Goal: Task Accomplishment & Management: Use online tool/utility

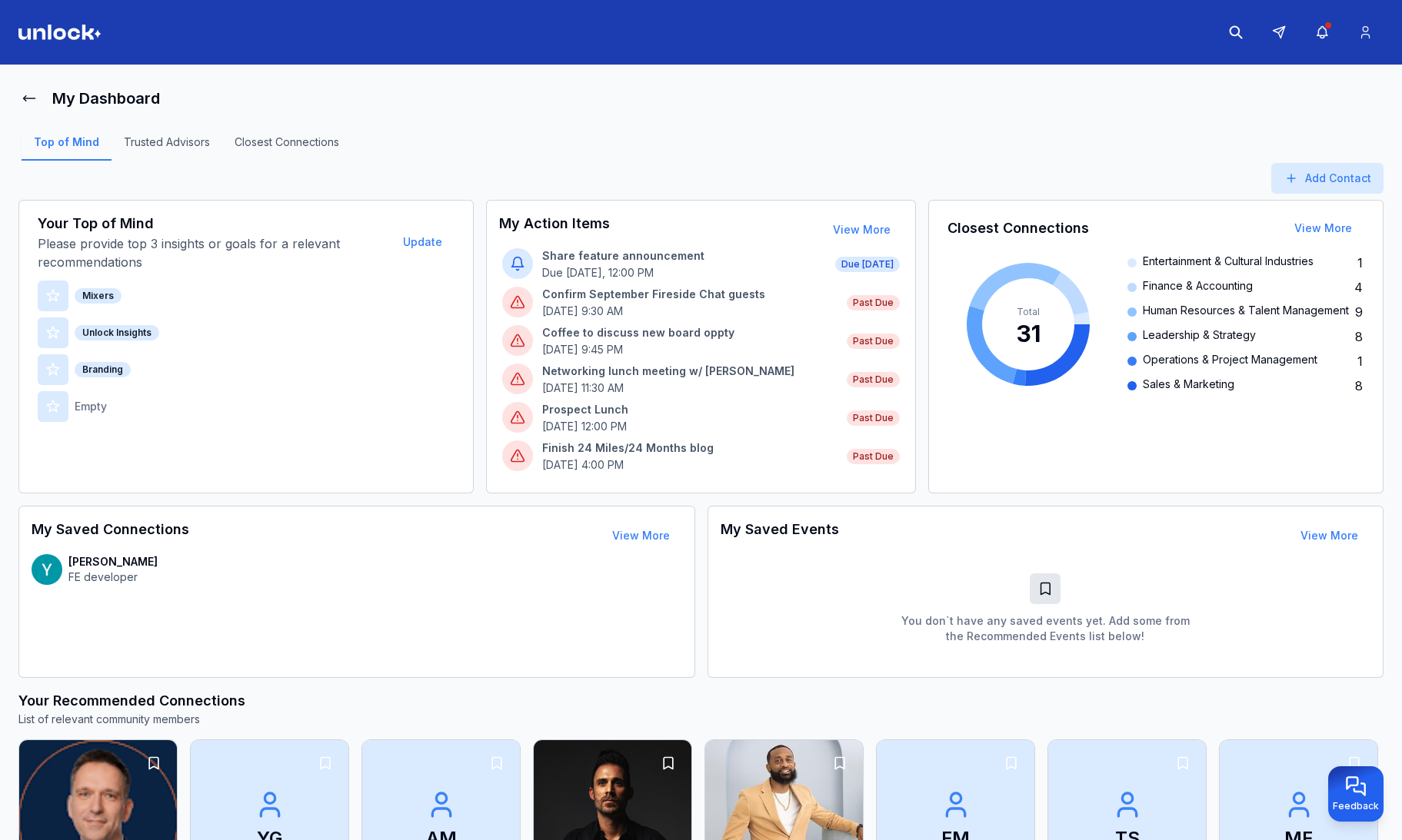
click at [16, 96] on main "My Dashboard Top of Mind Trusted Advisors Closest Connections Add Contact Your …" at bounding box center [701, 456] width 1402 height 781
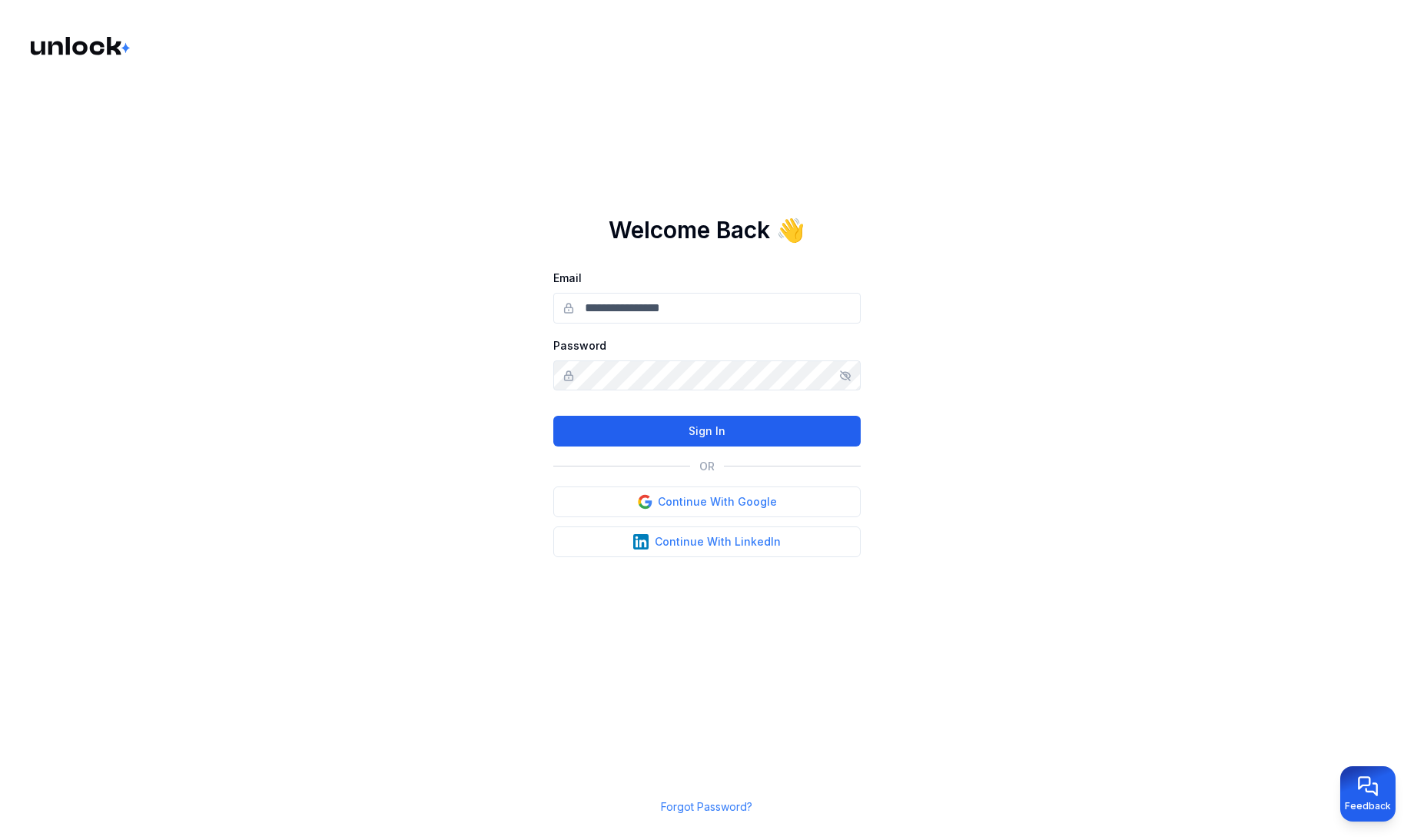
type input "**********"
click at [718, 429] on button "Sign In" at bounding box center [707, 431] width 308 height 31
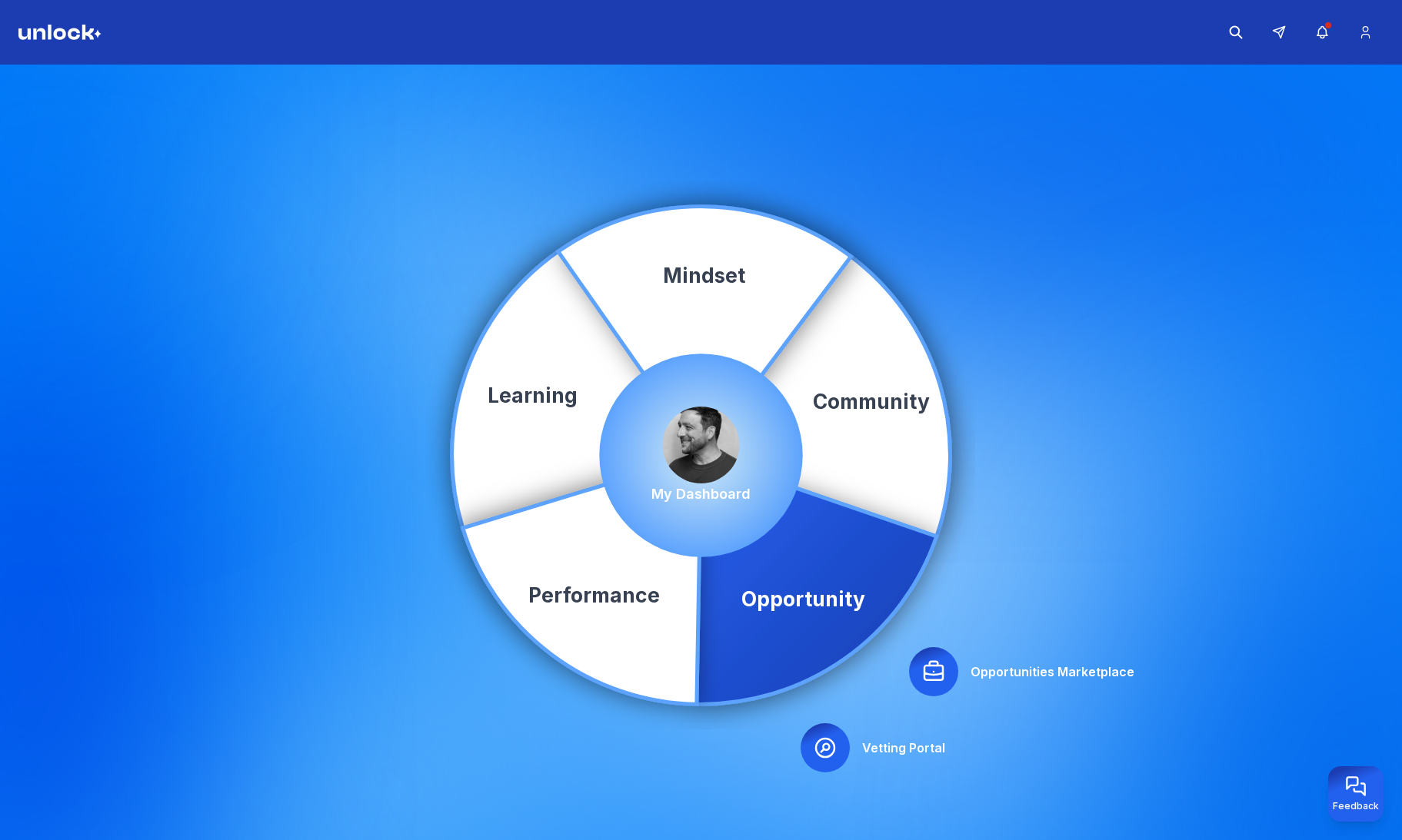
click at [933, 677] on icon at bounding box center [933, 671] width 24 height 24
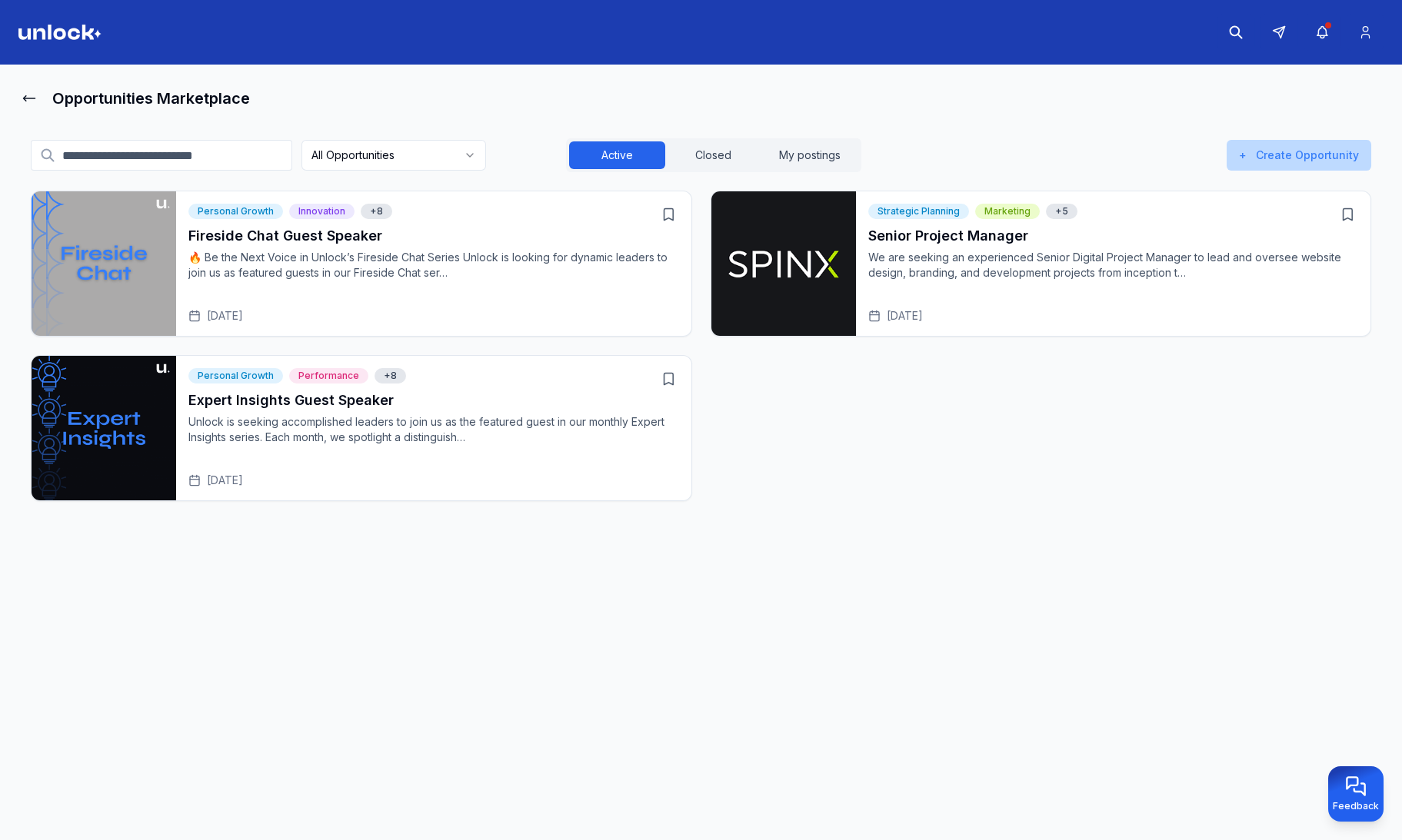
click at [1280, 151] on button "+ Create Opportunity" at bounding box center [1299, 155] width 144 height 31
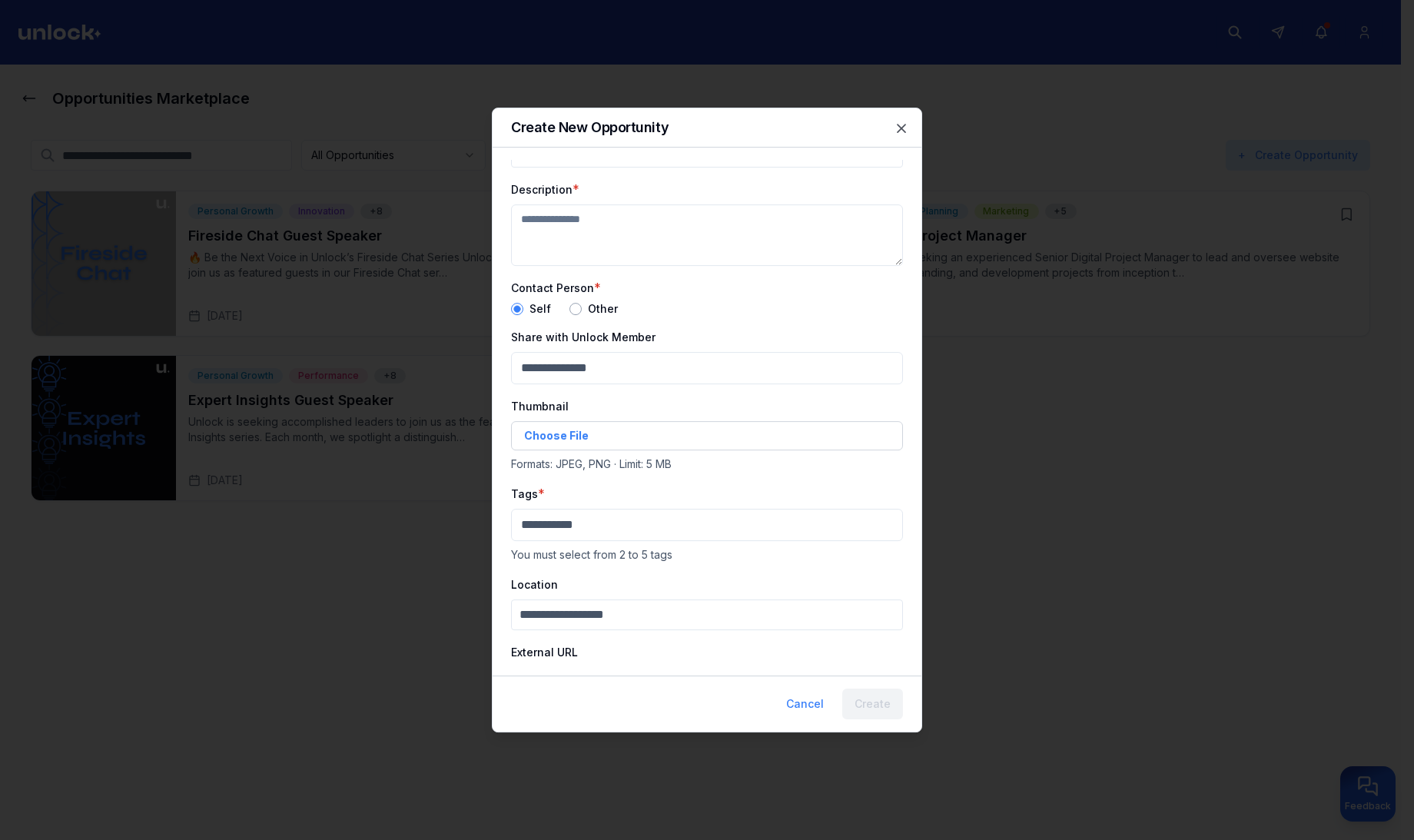
scroll to position [79, 0]
